Goal: Task Accomplishment & Management: Complete application form

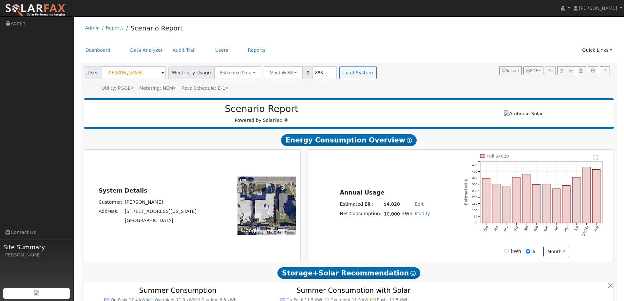
scroll to position [344, 0]
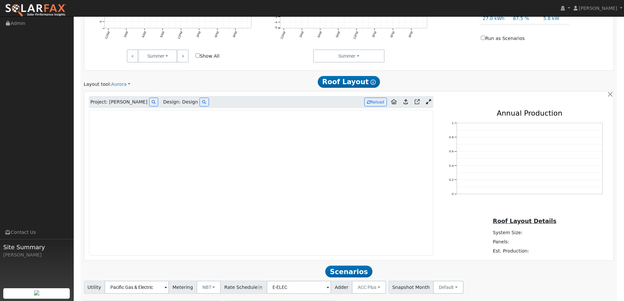
click at [56, 8] on img at bounding box center [36, 11] width 62 height 14
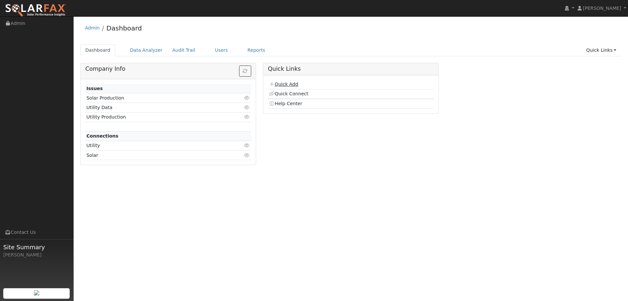
click at [295, 85] on link "Quick Add" at bounding box center [283, 84] width 29 height 5
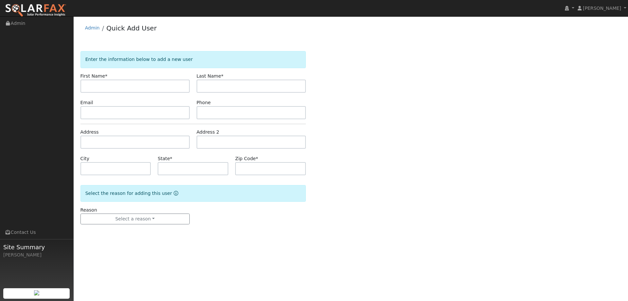
click at [181, 86] on input "text" at bounding box center [135, 86] width 109 height 13
type input "[PERSON_NAME]"
click at [240, 87] on input "text" at bounding box center [251, 86] width 109 height 13
type input "Sarmanto"
click at [271, 107] on input "text" at bounding box center [251, 112] width 109 height 13
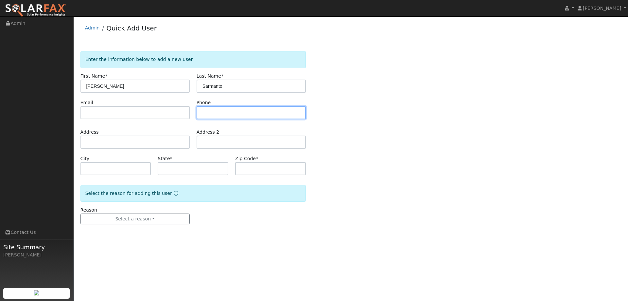
paste input "[PHONE_NUMBER]"
type input "[PHONE_NUMBER]"
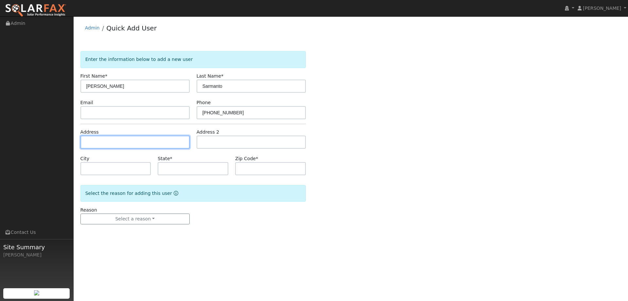
click at [140, 142] on input "text" at bounding box center [135, 142] width 109 height 13
paste input "[STREET_ADDRESS]"
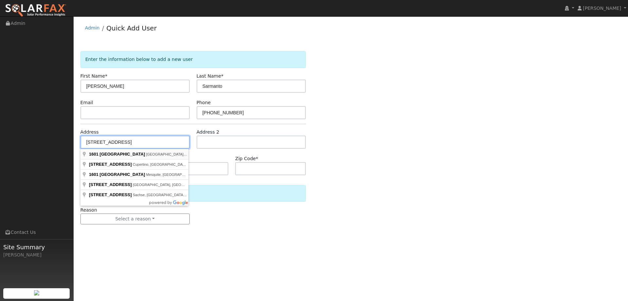
type input "[STREET_ADDRESS]"
type input "Fairfield"
type input "CA"
type input "94533"
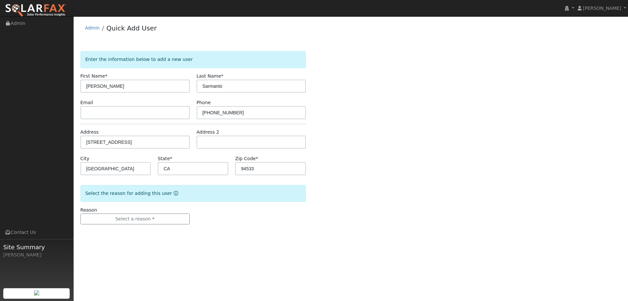
click at [150, 213] on div "Reason Select a reason New lead New customer adding solar New customer has solar" at bounding box center [135, 216] width 116 height 18
click at [152, 218] on button "Select a reason" at bounding box center [135, 218] width 109 height 11
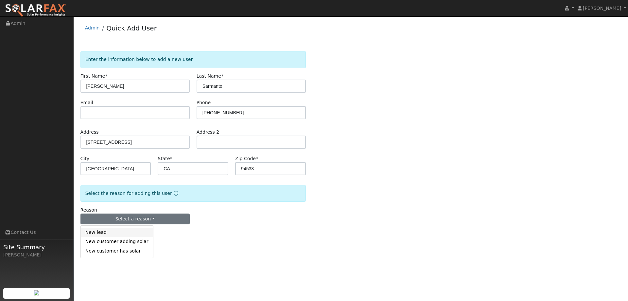
click at [110, 232] on link "New lead" at bounding box center [117, 232] width 72 height 9
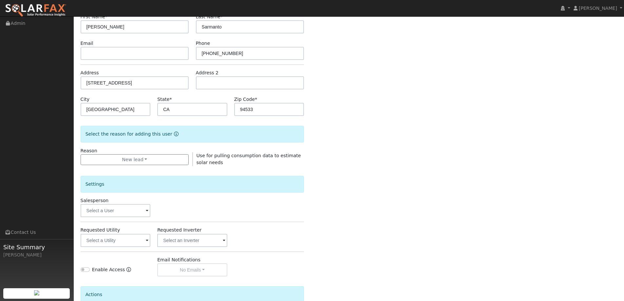
scroll to position [123, 0]
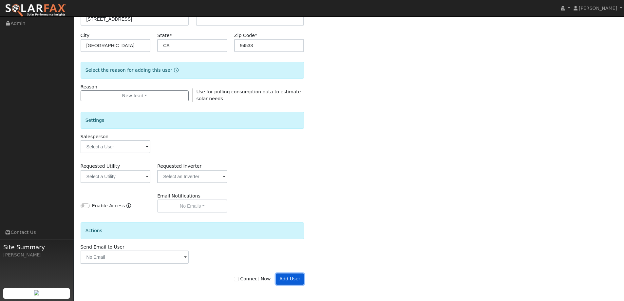
click at [288, 276] on button "Add User" at bounding box center [290, 278] width 28 height 11
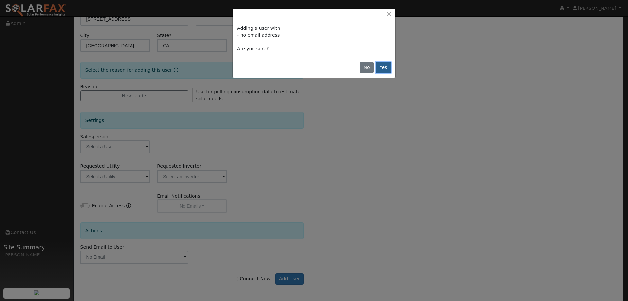
click at [385, 69] on button "Yes" at bounding box center [383, 67] width 15 height 11
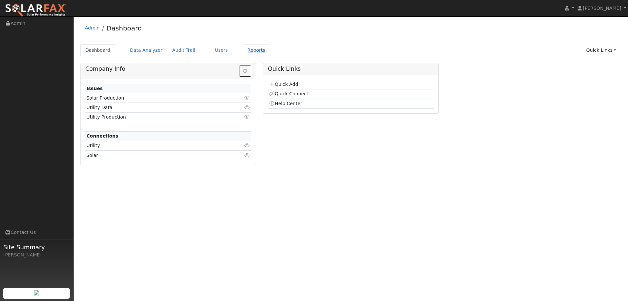
click at [243, 49] on link "Reports" at bounding box center [256, 50] width 27 height 12
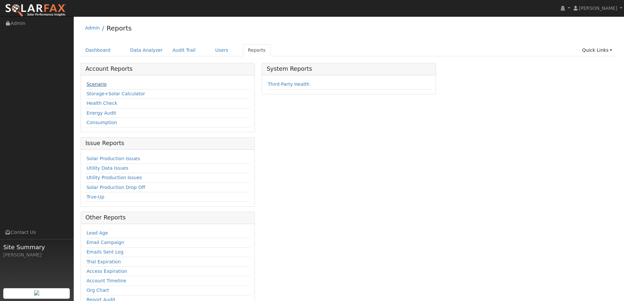
click at [97, 82] on link "Scenario" at bounding box center [96, 84] width 20 height 5
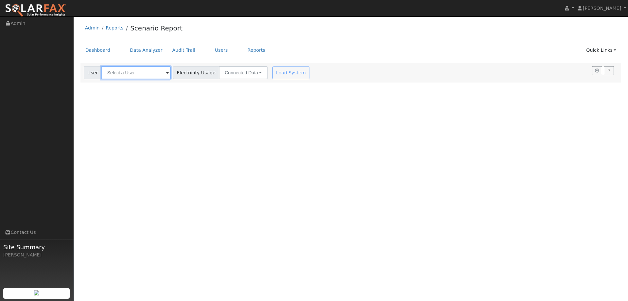
click at [129, 78] on input "text" at bounding box center [135, 72] width 69 height 13
type input "d"
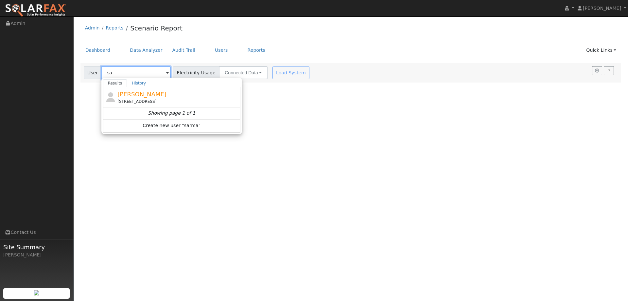
type input "s"
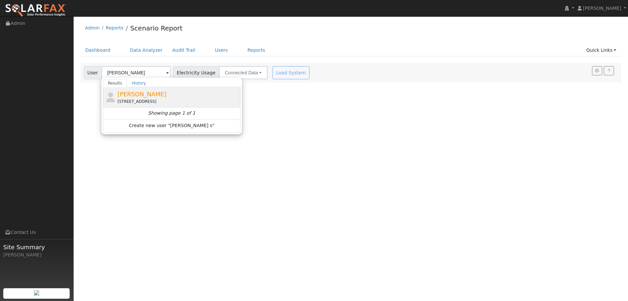
click at [165, 102] on div "[STREET_ADDRESS]" at bounding box center [178, 102] width 121 height 6
type input "[PERSON_NAME]"
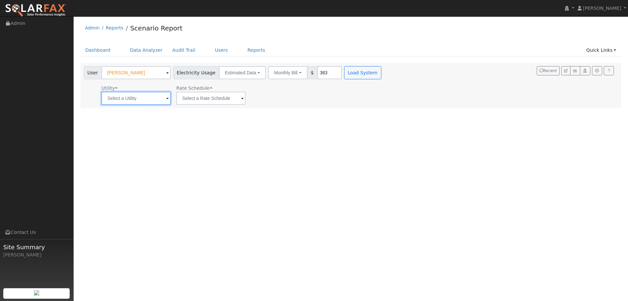
click at [149, 104] on input "text" at bounding box center [135, 98] width 69 height 13
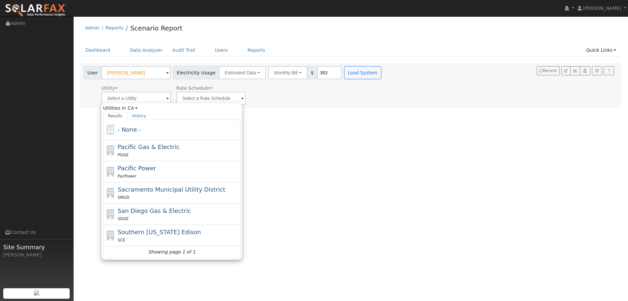
drag, startPoint x: 149, startPoint y: 154, endPoint x: 164, endPoint y: 147, distance: 16.4
click at [150, 154] on div "PG&E" at bounding box center [178, 154] width 121 height 7
type input "Pacific Gas & Electric"
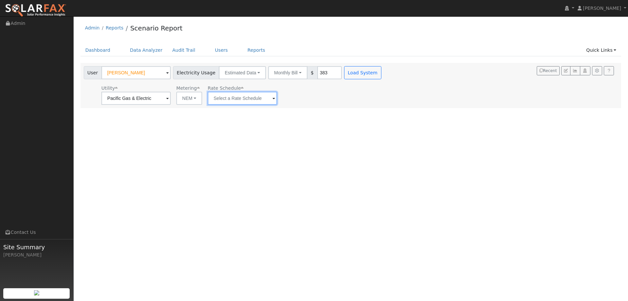
click at [245, 94] on input "text" at bounding box center [242, 98] width 69 height 13
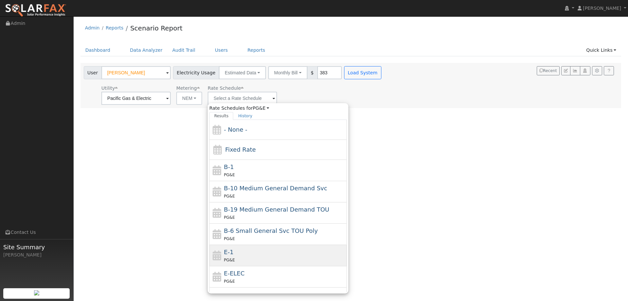
drag, startPoint x: 246, startPoint y: 259, endPoint x: 247, endPoint y: 256, distance: 3.5
click at [246, 258] on div "PG&E" at bounding box center [284, 259] width 121 height 7
type input "E-1"
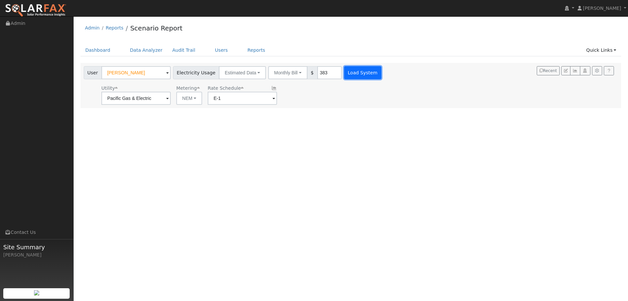
click at [359, 73] on button "Load System" at bounding box center [362, 72] width 37 height 13
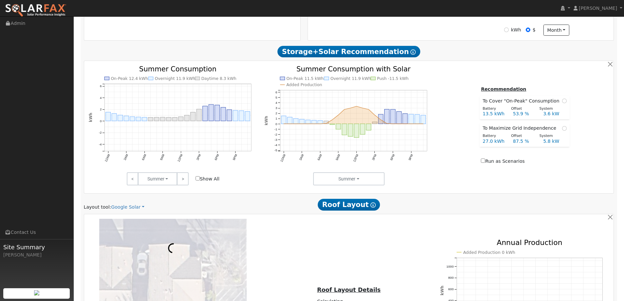
scroll to position [327, 0]
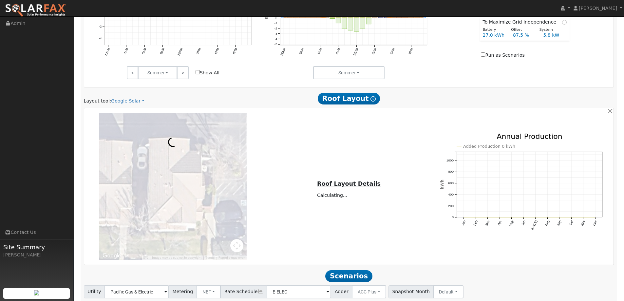
drag, startPoint x: 129, startPoint y: 100, endPoint x: 126, endPoint y: 113, distance: 14.1
click at [129, 100] on link "Google Solar" at bounding box center [127, 101] width 33 height 7
click at [124, 134] on link "Aurora" at bounding box center [131, 130] width 45 height 9
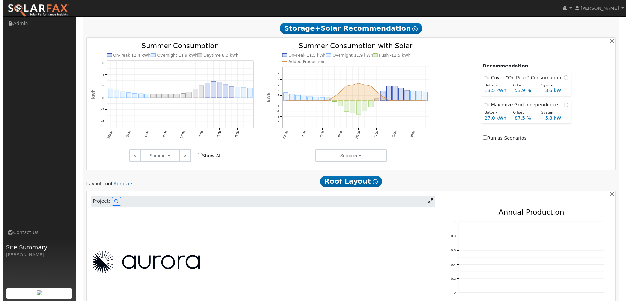
scroll to position [344, 0]
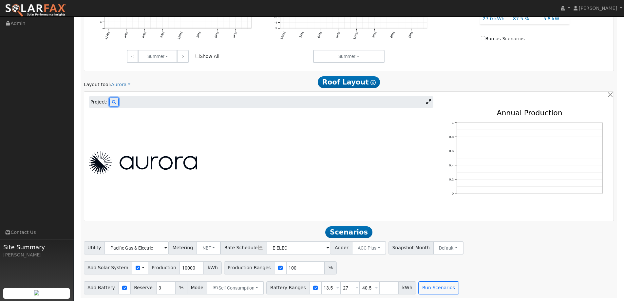
click at [112, 101] on icon at bounding box center [114, 102] width 4 height 4
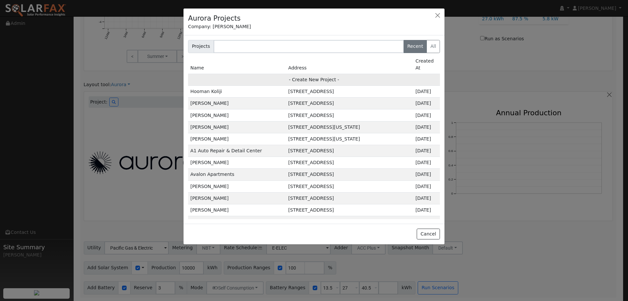
click at [303, 76] on td "- Create New Project -" at bounding box center [314, 80] width 252 height 12
type input "[PERSON_NAME]"
type input "[STREET_ADDRESS]"
type input "[GEOGRAPHIC_DATA]"
type input "CA"
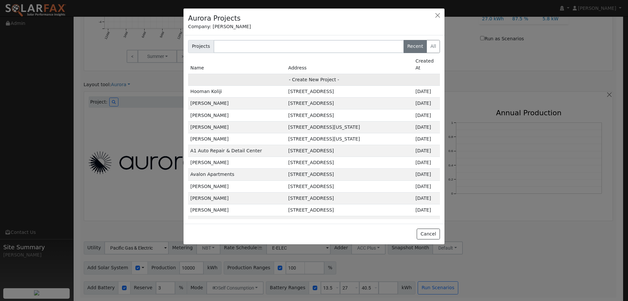
type input "94533"
type input "Design"
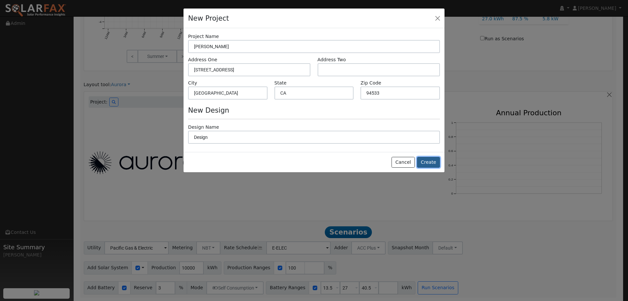
click at [434, 162] on button "Create" at bounding box center [428, 162] width 23 height 11
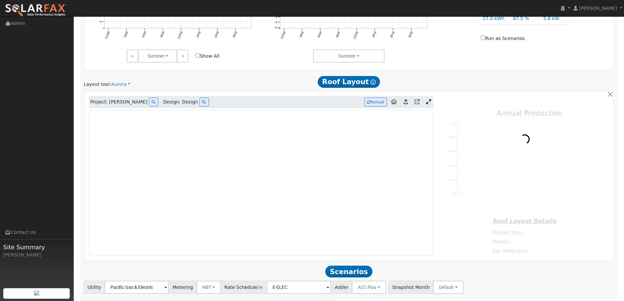
type input "0"
